Goal: Task Accomplishment & Management: Use online tool/utility

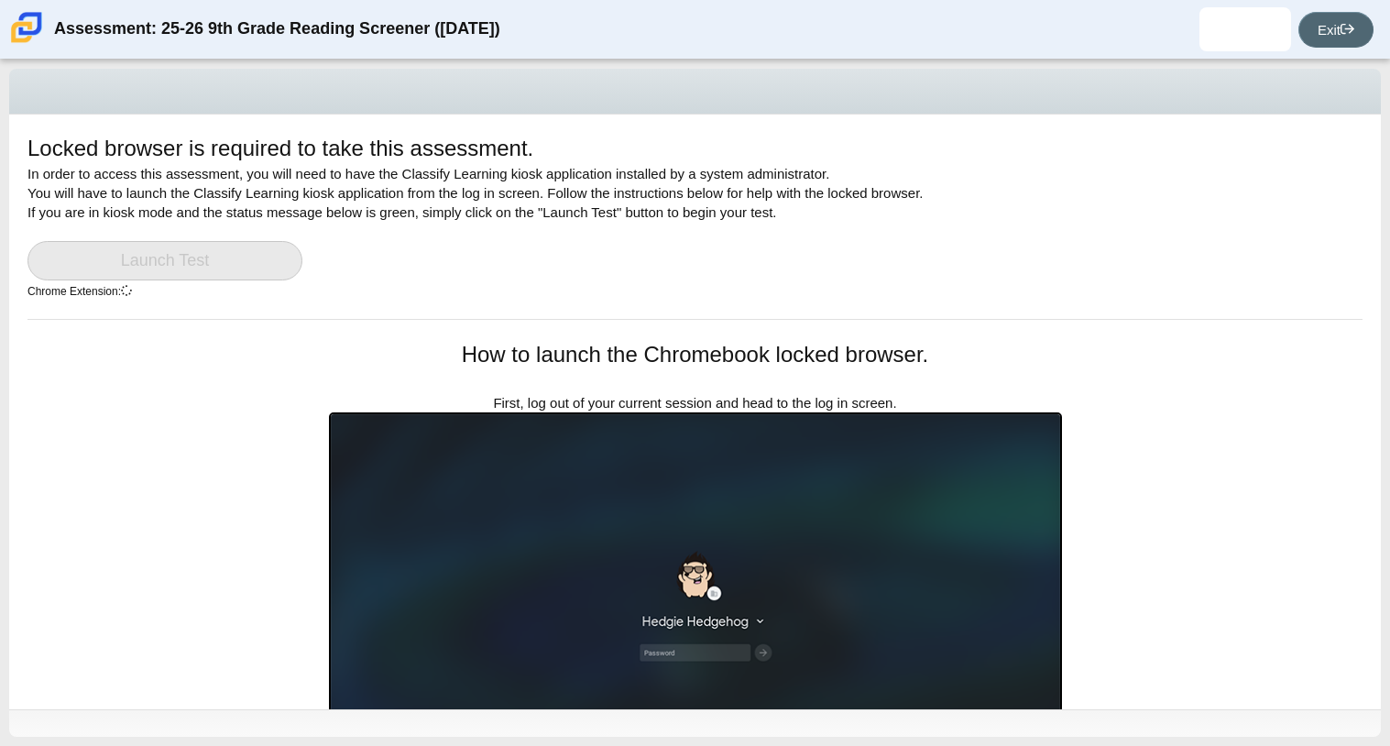
click at [1365, 23] on link "Exit" at bounding box center [1335, 30] width 75 height 36
